Goal: Check status: Check status

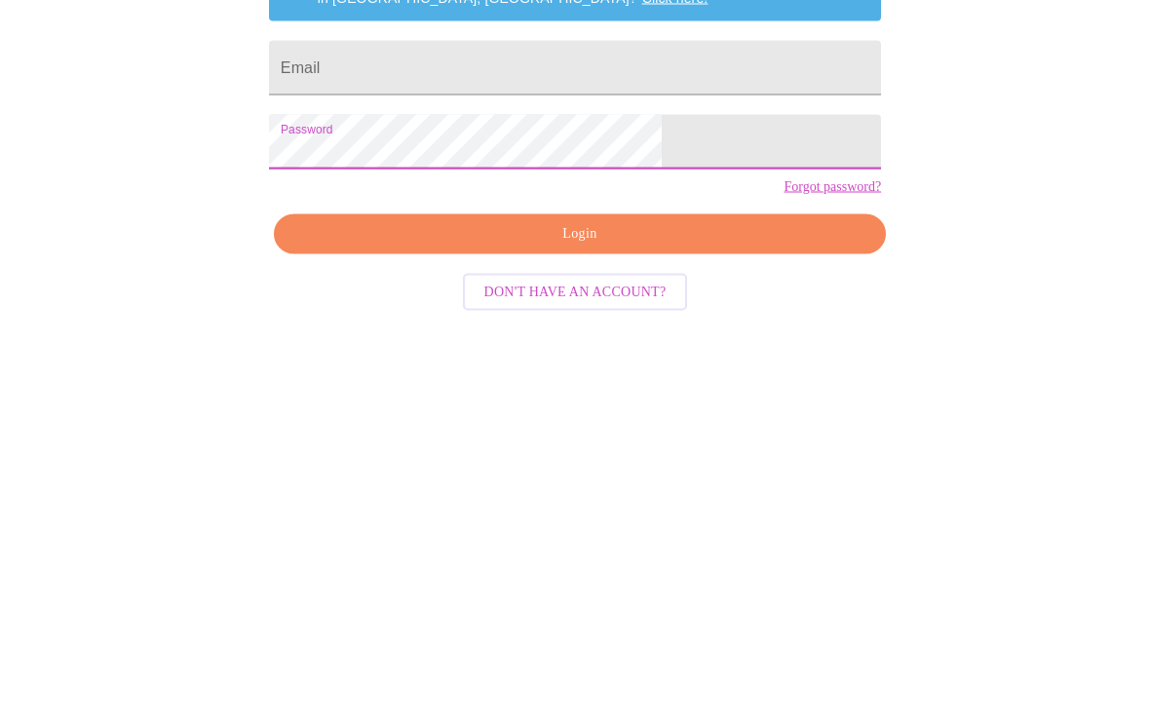
scroll to position [50, 0]
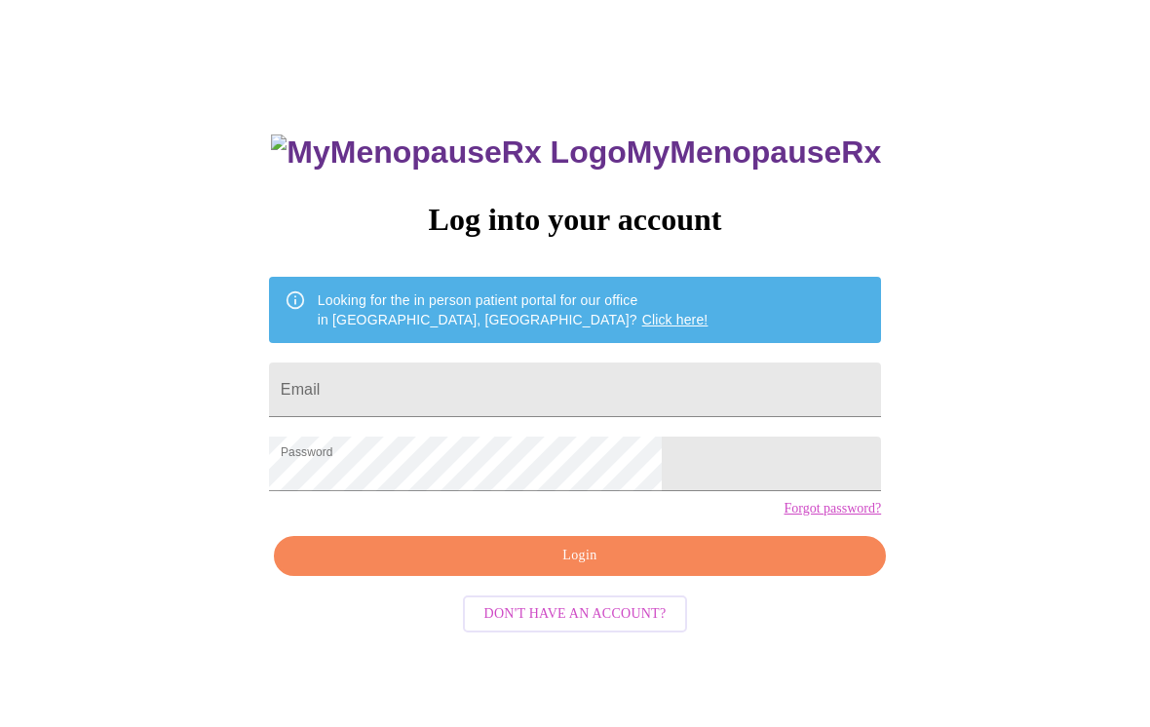
click at [492, 376] on input "Email" at bounding box center [575, 390] width 612 height 55
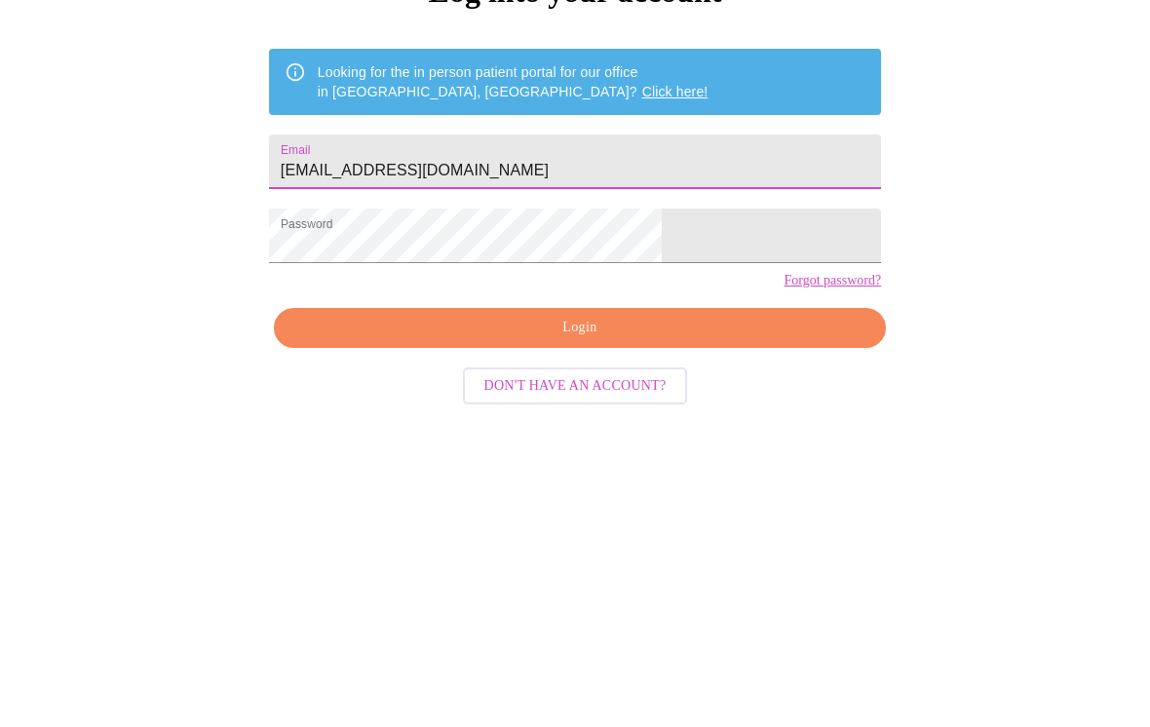
type input "[EMAIL_ADDRESS][DOMAIN_NAME]"
click at [942, 185] on div "MyMenopauseRx Log into your account Looking for the in person patient portal fo…" at bounding box center [575, 394] width 1134 height 872
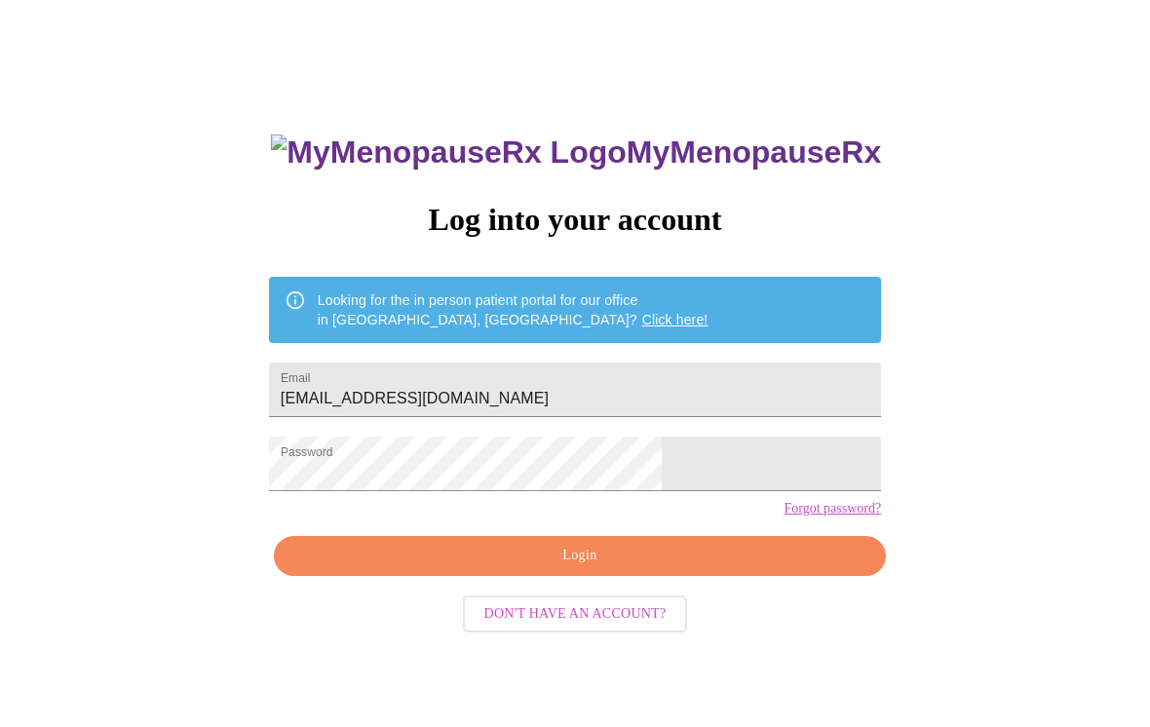
click at [626, 568] on span "Login" at bounding box center [579, 556] width 567 height 24
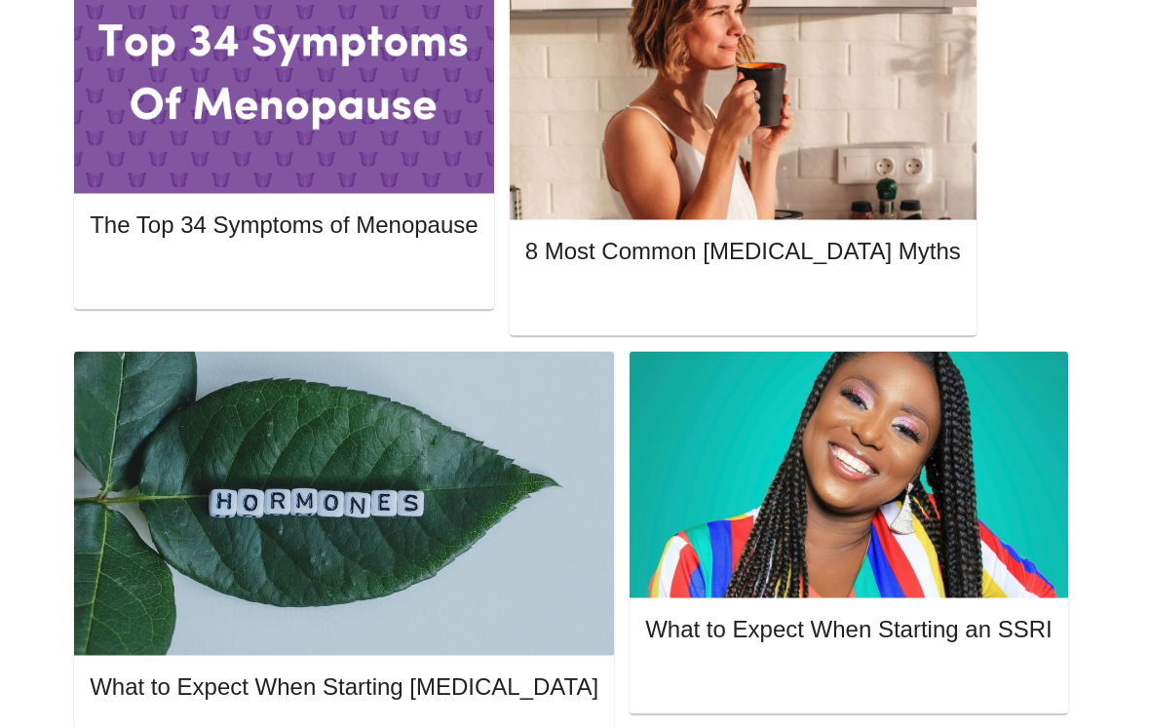
scroll to position [1039, 0]
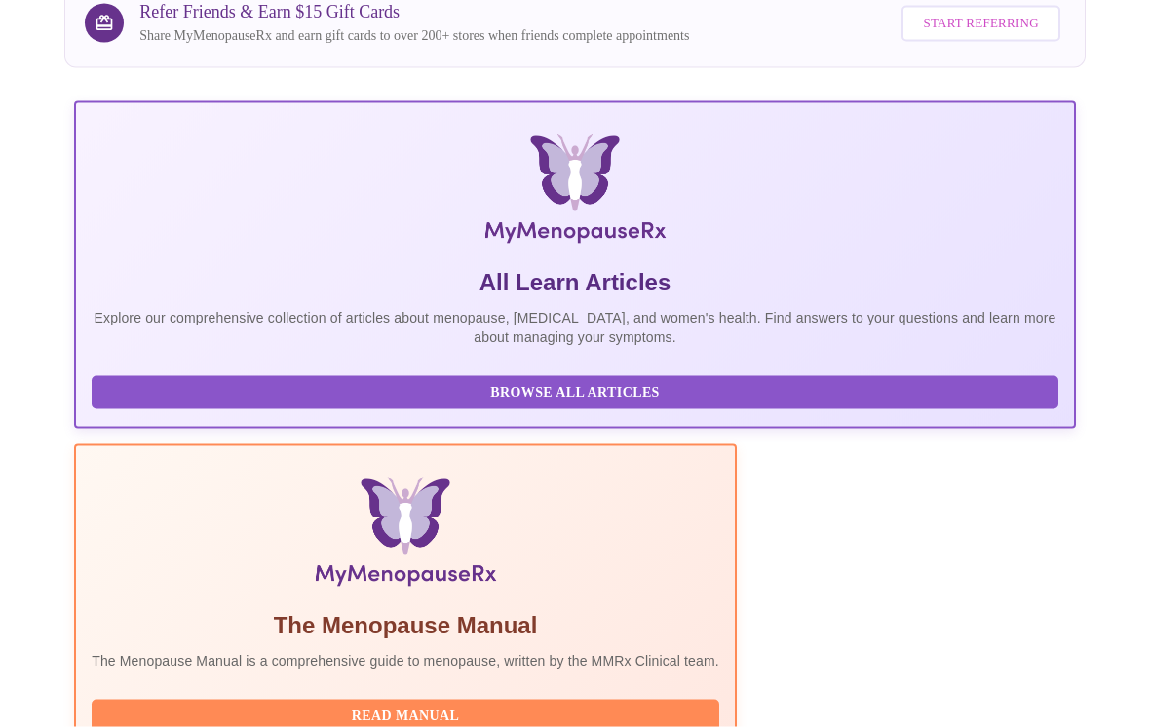
scroll to position [231, 0]
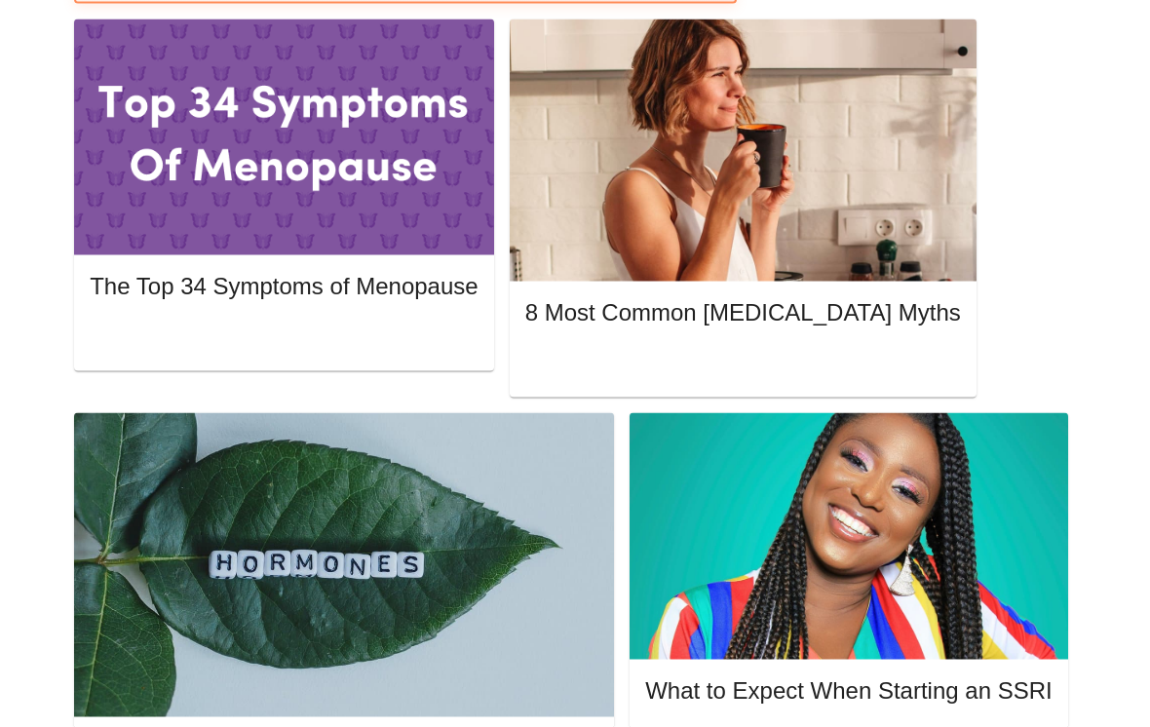
scroll to position [978, 0]
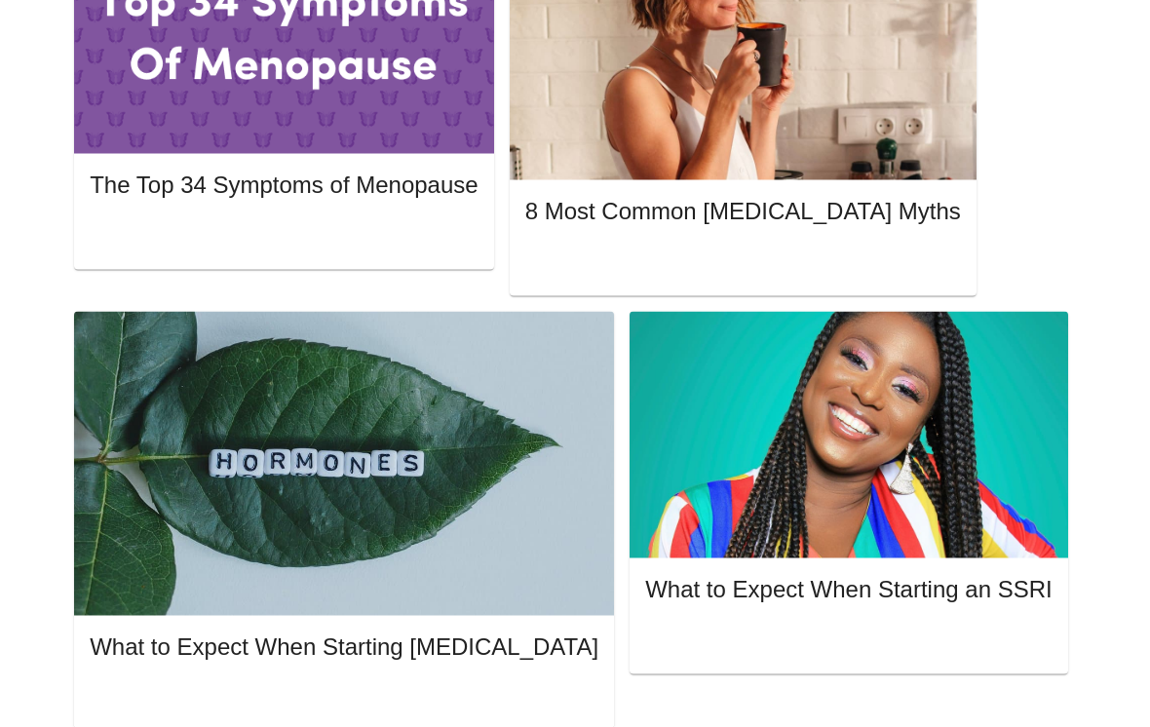
scroll to position [1052, 0]
